Goal: Go to known website: Access a specific website the user already knows

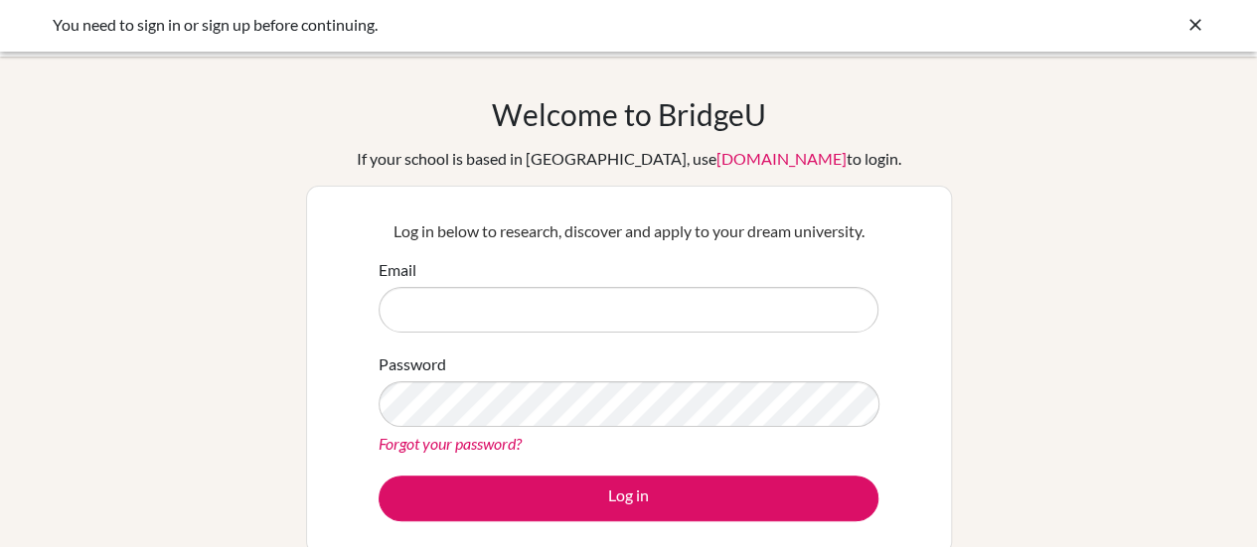
scroll to position [3, 0]
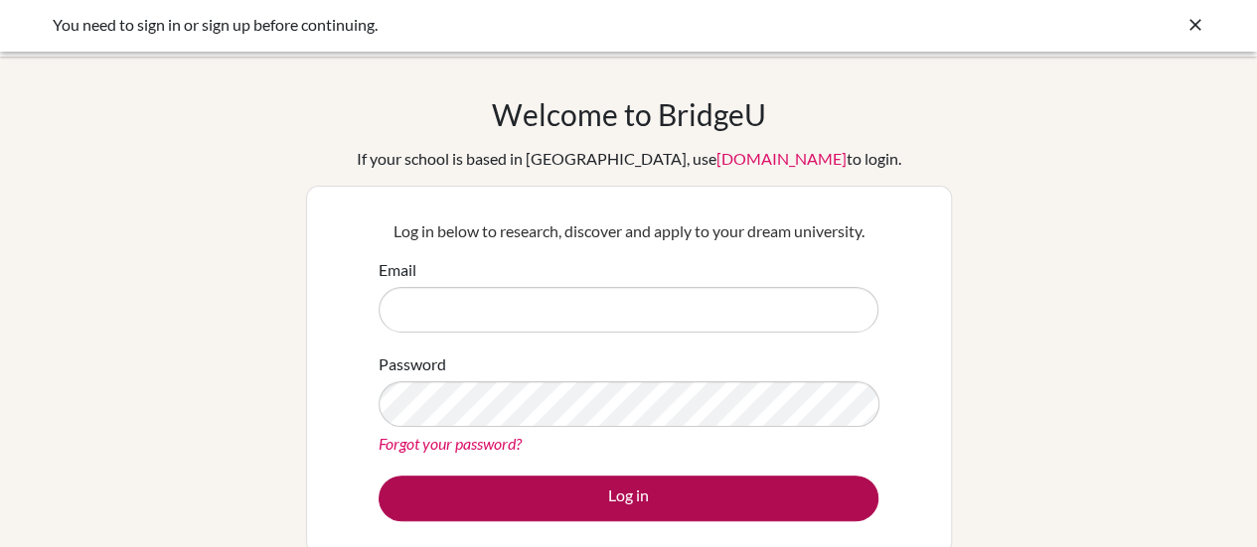
type input "[EMAIL_ADDRESS][DOMAIN_NAME]"
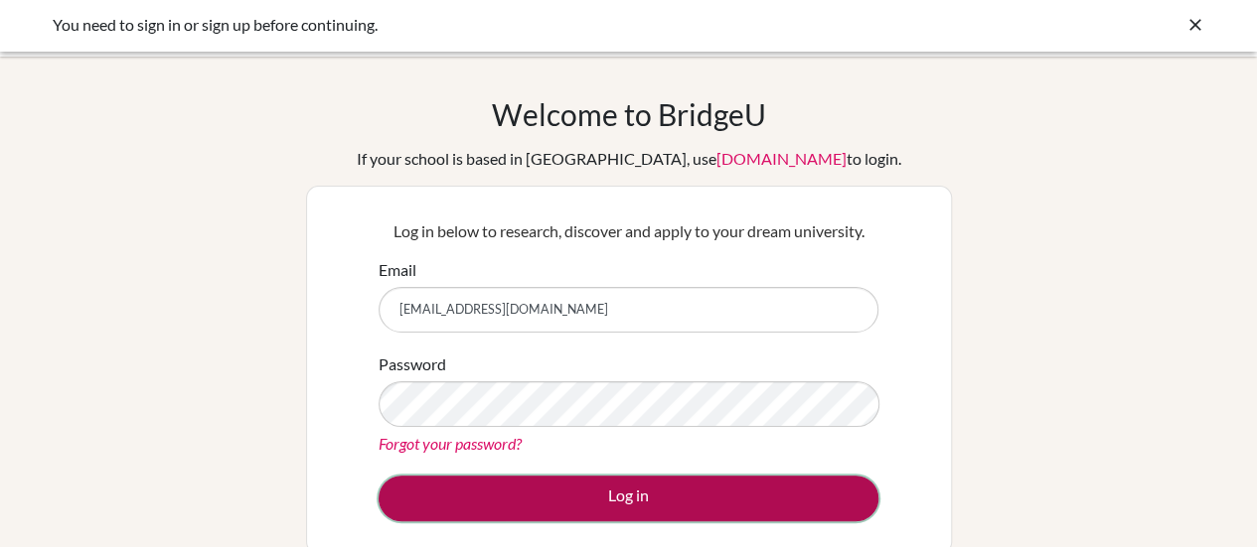
click at [677, 494] on button "Log in" at bounding box center [629, 499] width 500 height 46
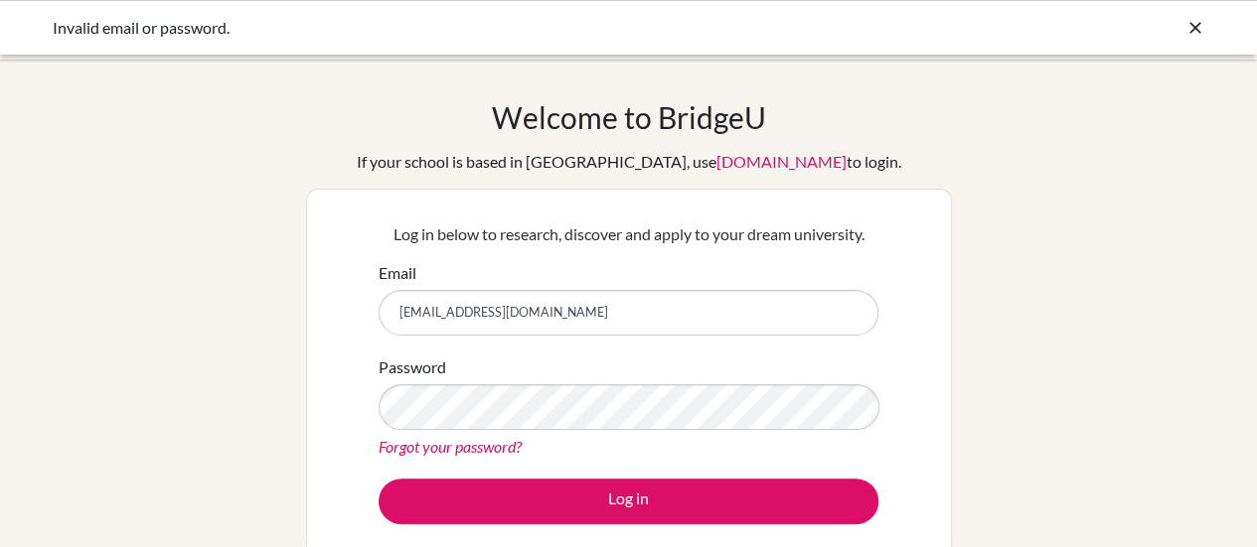
scroll to position [169, 0]
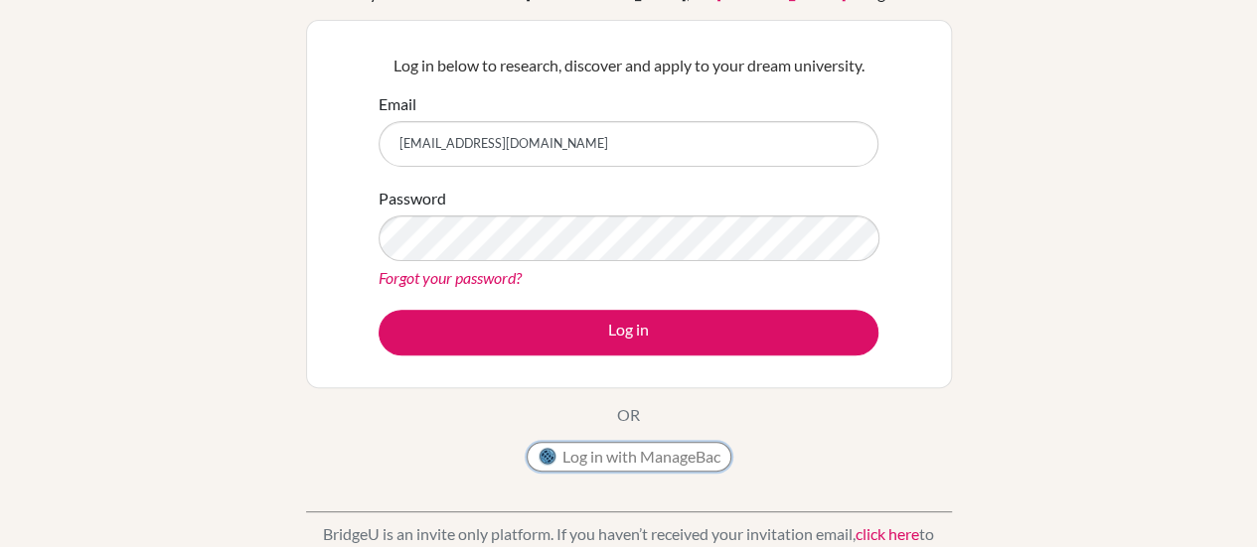
click at [670, 458] on button "Log in with ManageBac" at bounding box center [629, 457] width 205 height 30
